Goal: Task Accomplishment & Management: Use online tool/utility

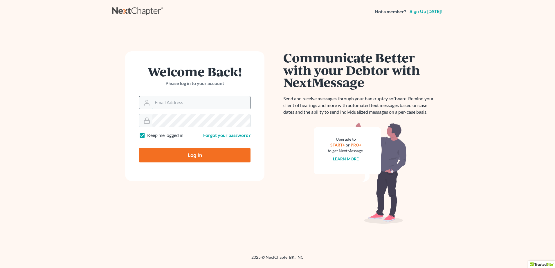
click at [192, 100] on input "Email Address" at bounding box center [201, 102] width 98 height 13
type input "[EMAIL_ADDRESS][DOMAIN_NAME]"
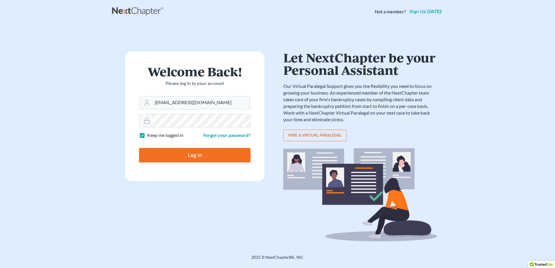
click at [192, 156] on input "Log In" at bounding box center [194, 155] width 111 height 15
type input "Thinking..."
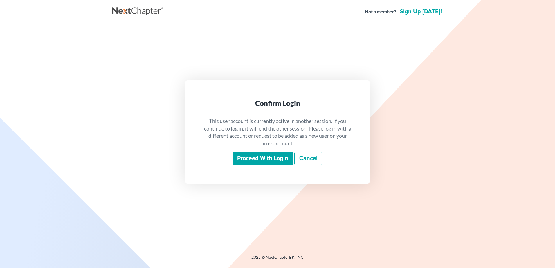
click at [260, 159] on input "Proceed with login" at bounding box center [262, 158] width 60 height 13
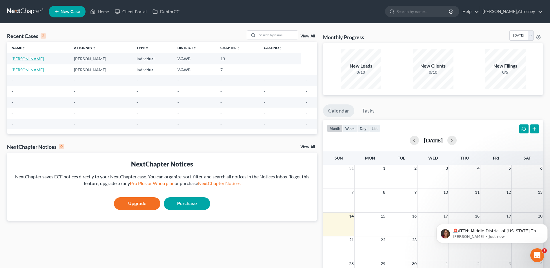
click at [26, 57] on link "Herr, Michael" at bounding box center [28, 58] width 32 height 5
select select "6"
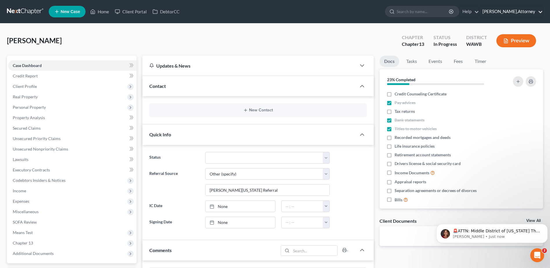
click at [515, 11] on link "Bonnie Marino-Blair,Attorney" at bounding box center [511, 11] width 63 height 10
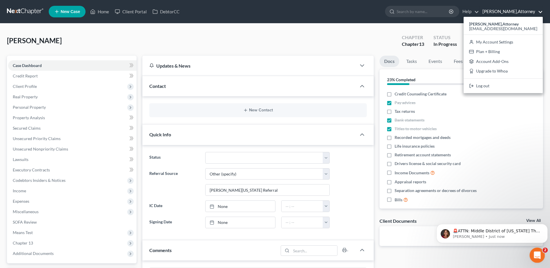
click at [536, 253] on icon "Open Intercom Messenger" at bounding box center [537, 255] width 10 height 10
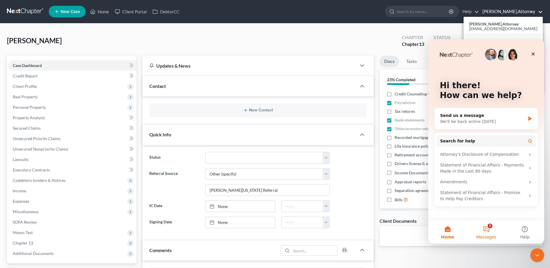
click at [489, 231] on button "2 Messages" at bounding box center [486, 231] width 39 height 23
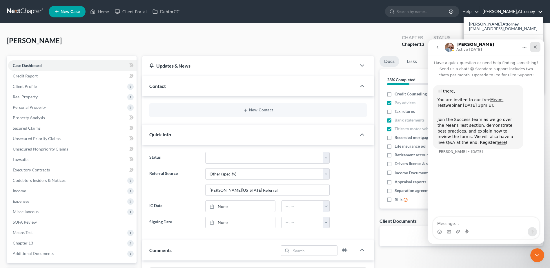
click at [535, 46] on icon "Close" at bounding box center [535, 47] width 3 height 3
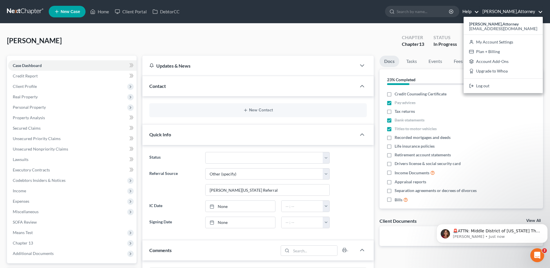
click at [461, 10] on link "Help" at bounding box center [469, 11] width 19 height 10
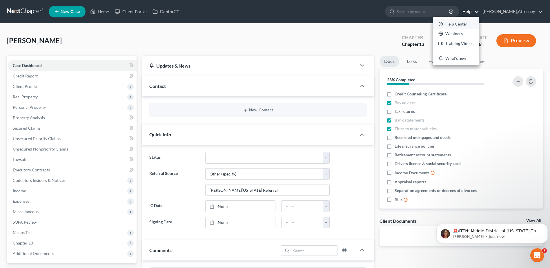
click at [449, 23] on link "Help Center" at bounding box center [456, 24] width 46 height 10
